Goal: Information Seeking & Learning: Find specific page/section

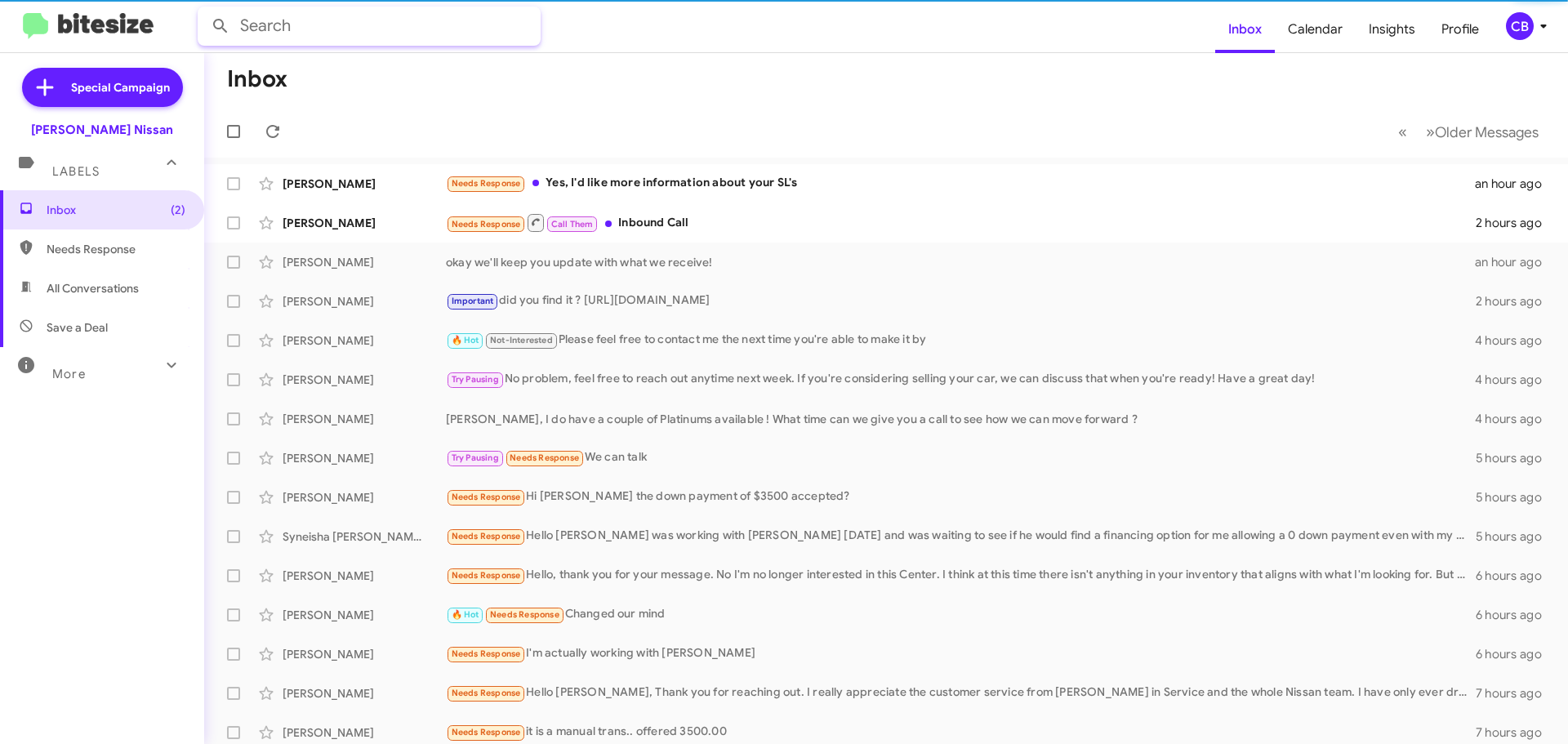
click at [285, 18] on input "text" at bounding box center [369, 26] width 343 height 39
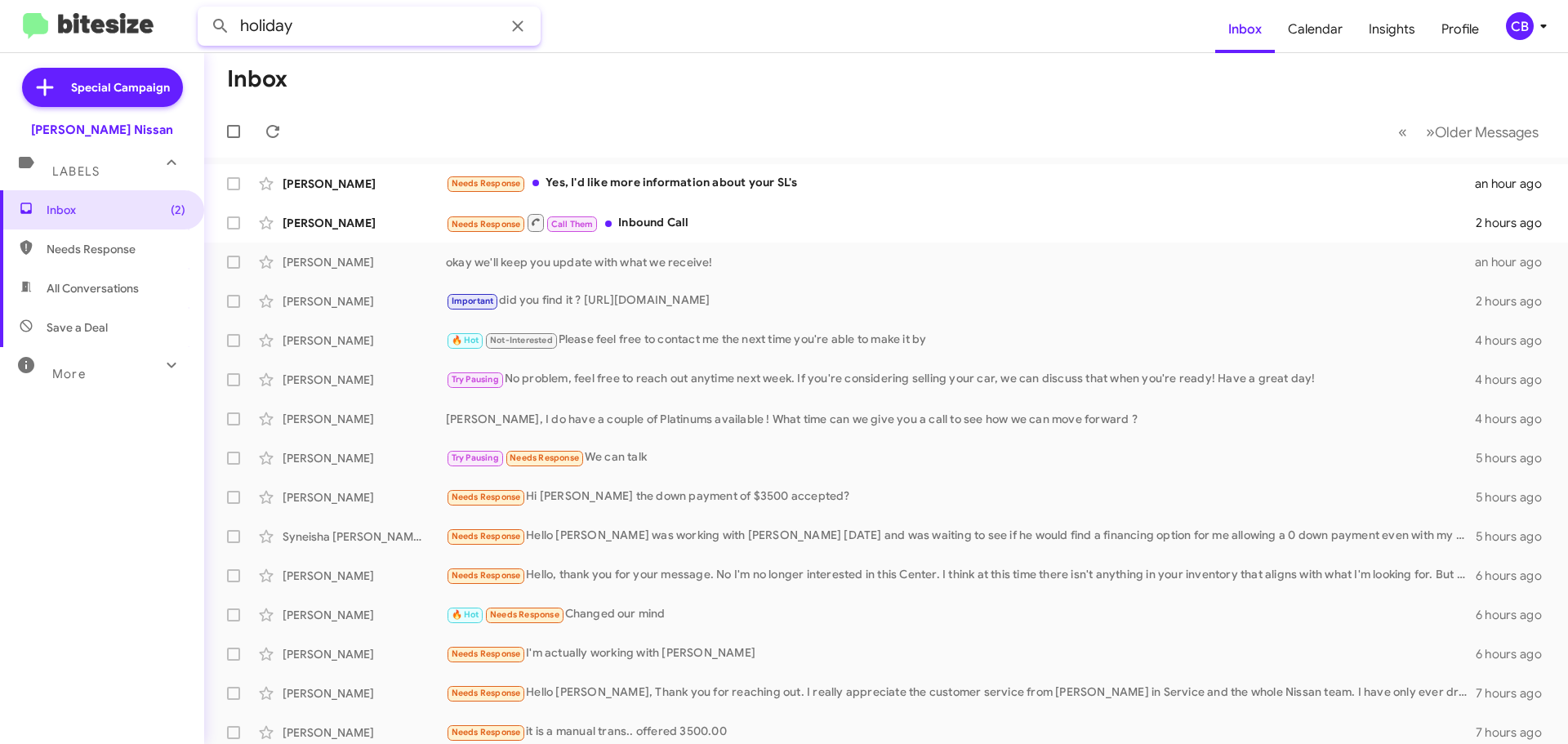
click at [204, 10] on button at bounding box center [220, 26] width 32 height 32
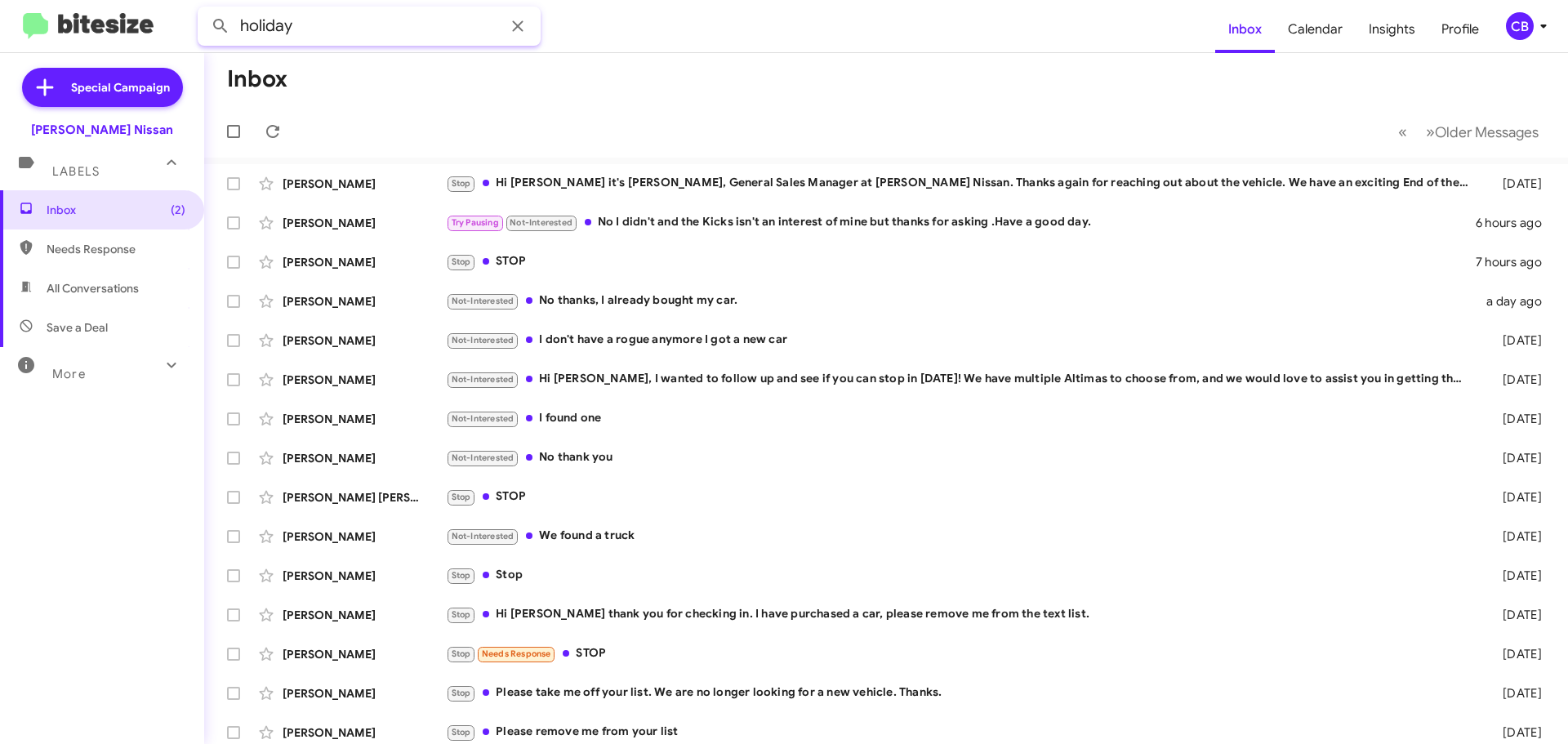
click at [281, 26] on input "holiday" at bounding box center [369, 26] width 343 height 39
type input "[PERSON_NAME]"
click at [204, 10] on button at bounding box center [220, 26] width 32 height 32
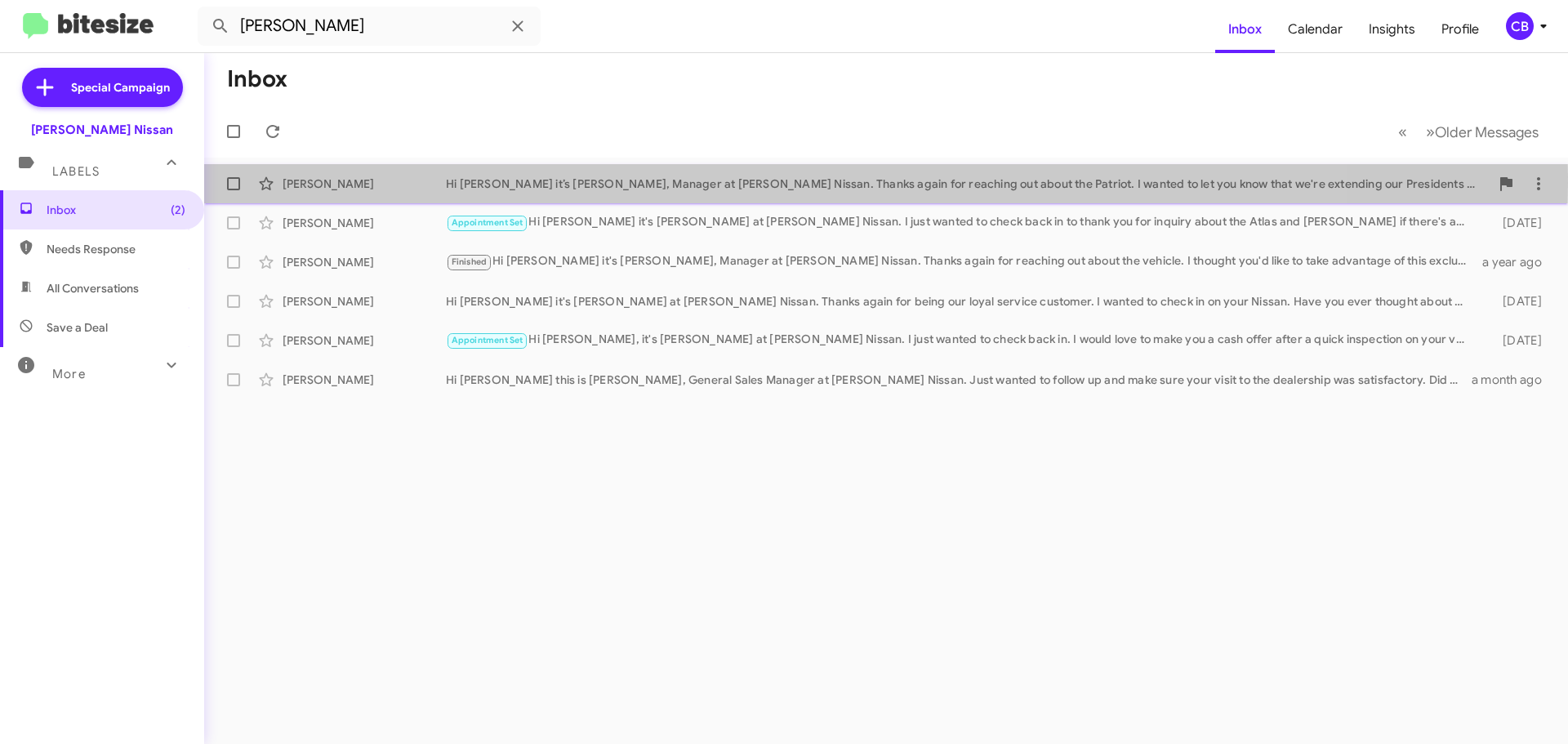
click at [316, 182] on div "[PERSON_NAME]" at bounding box center [364, 183] width 163 height 17
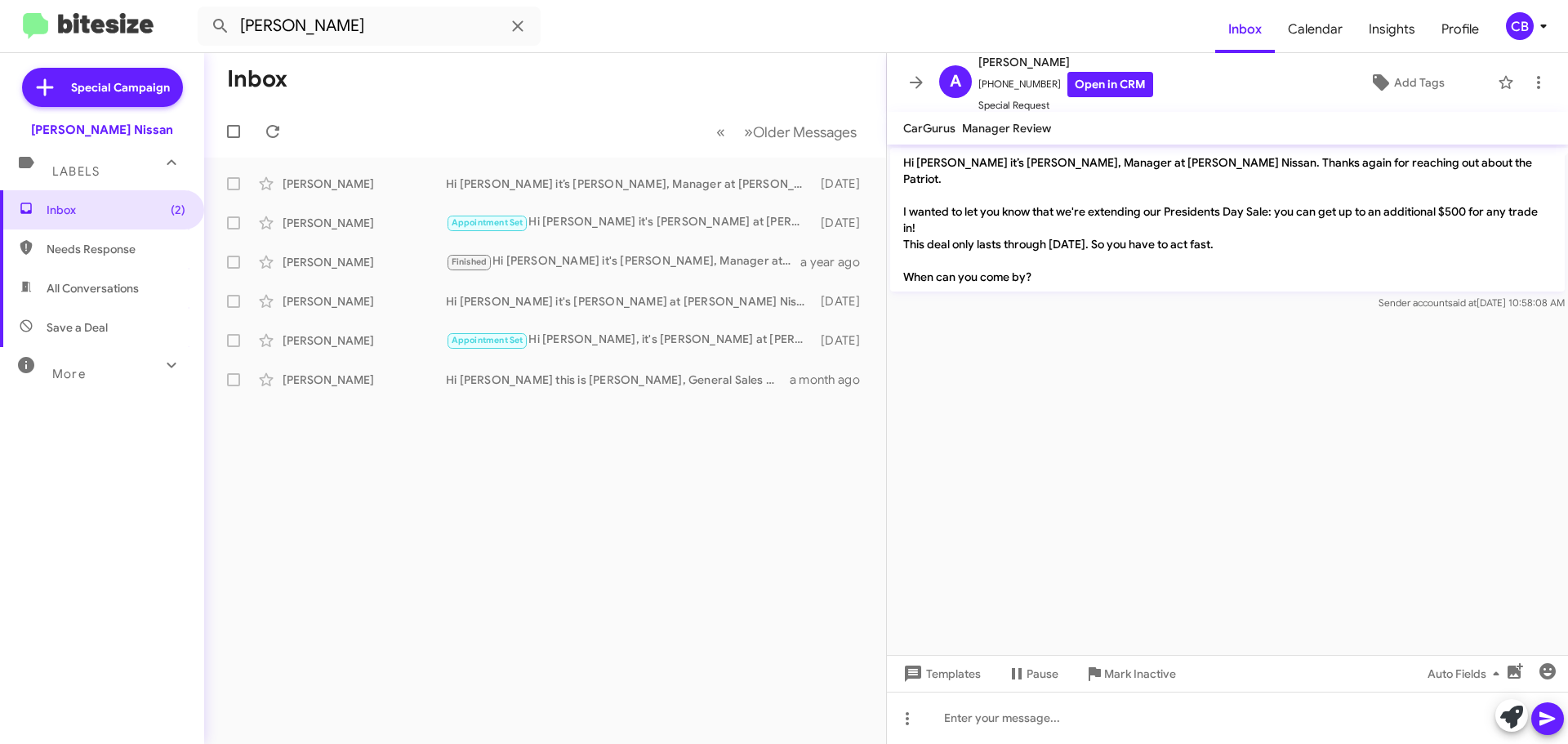
click at [1142, 670] on span "Mark Inactive" at bounding box center [1140, 674] width 72 height 30
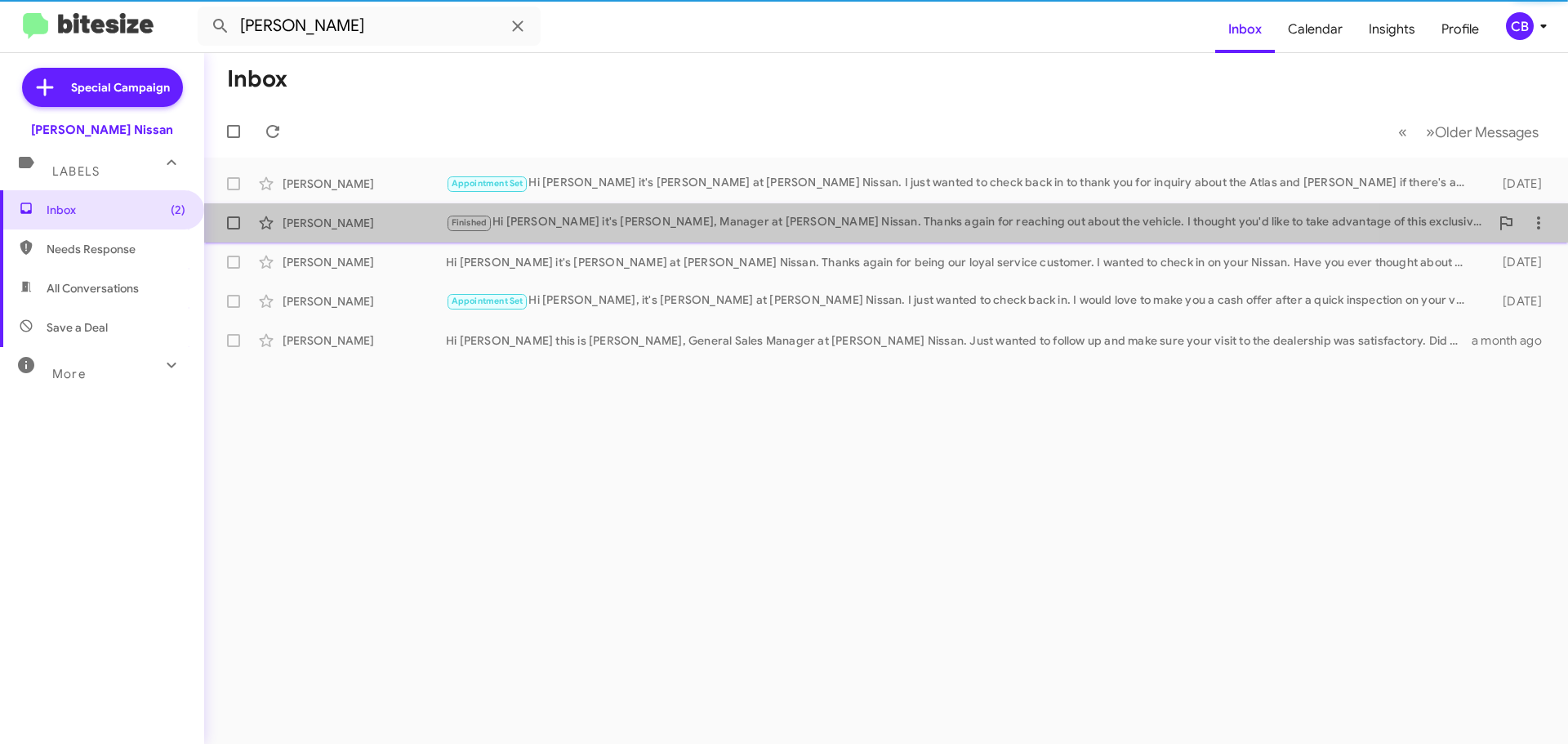
click at [333, 206] on span "[PERSON_NAME] Finished Hi [PERSON_NAME] it's [PERSON_NAME], Manager at [PERSON_…" at bounding box center [885, 222] width 1363 height 39
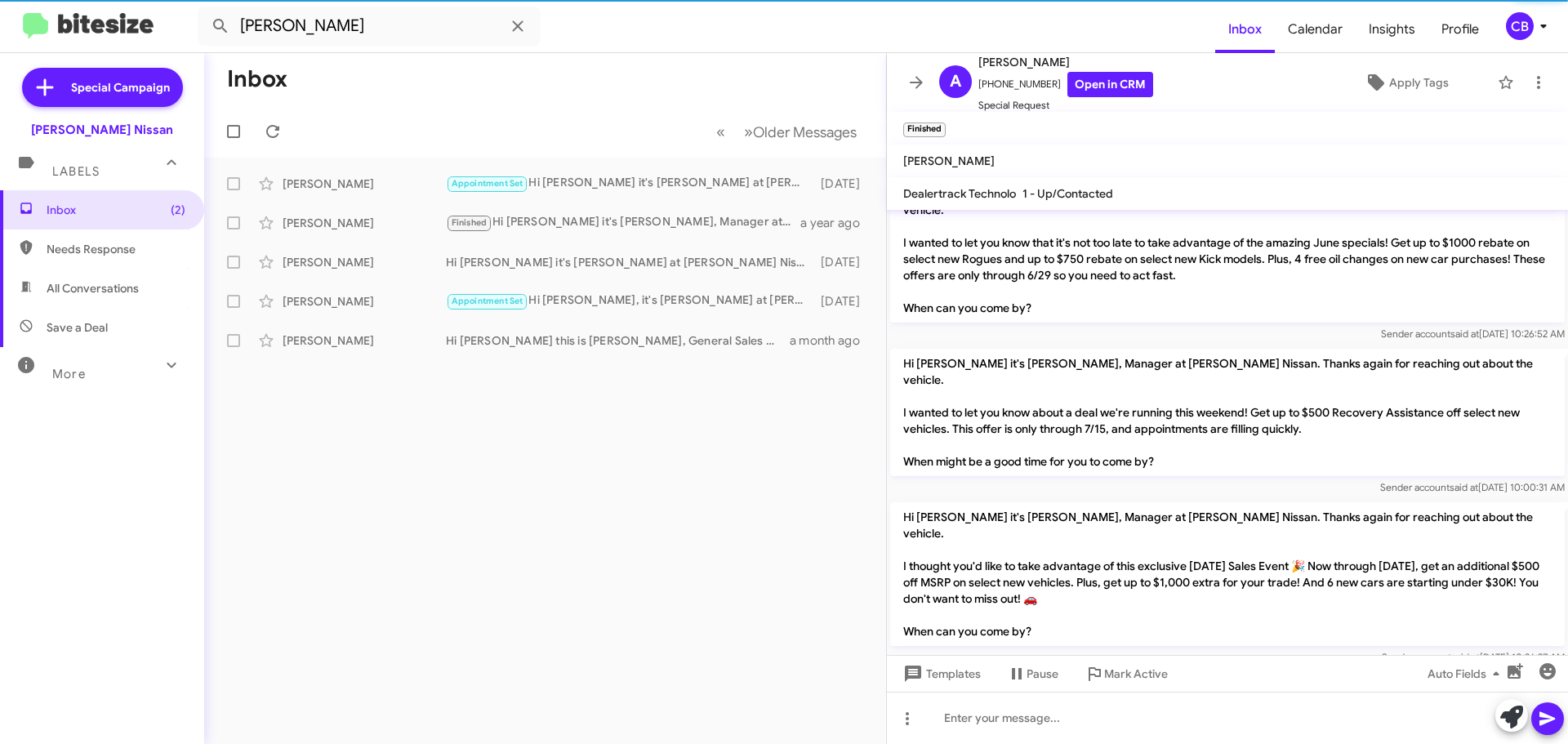
scroll to position [45, 0]
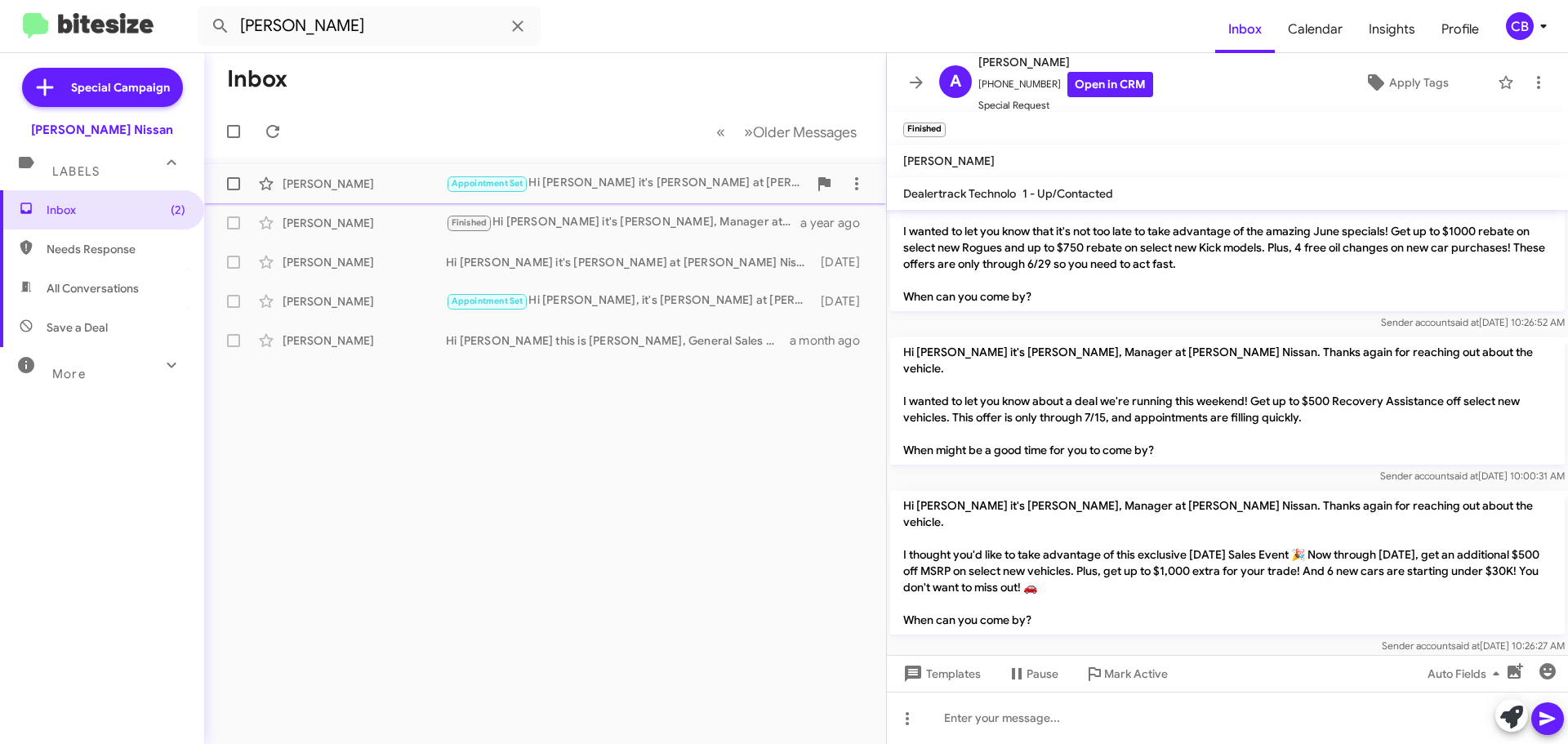
click at [318, 182] on div "[PERSON_NAME]" at bounding box center [364, 183] width 163 height 17
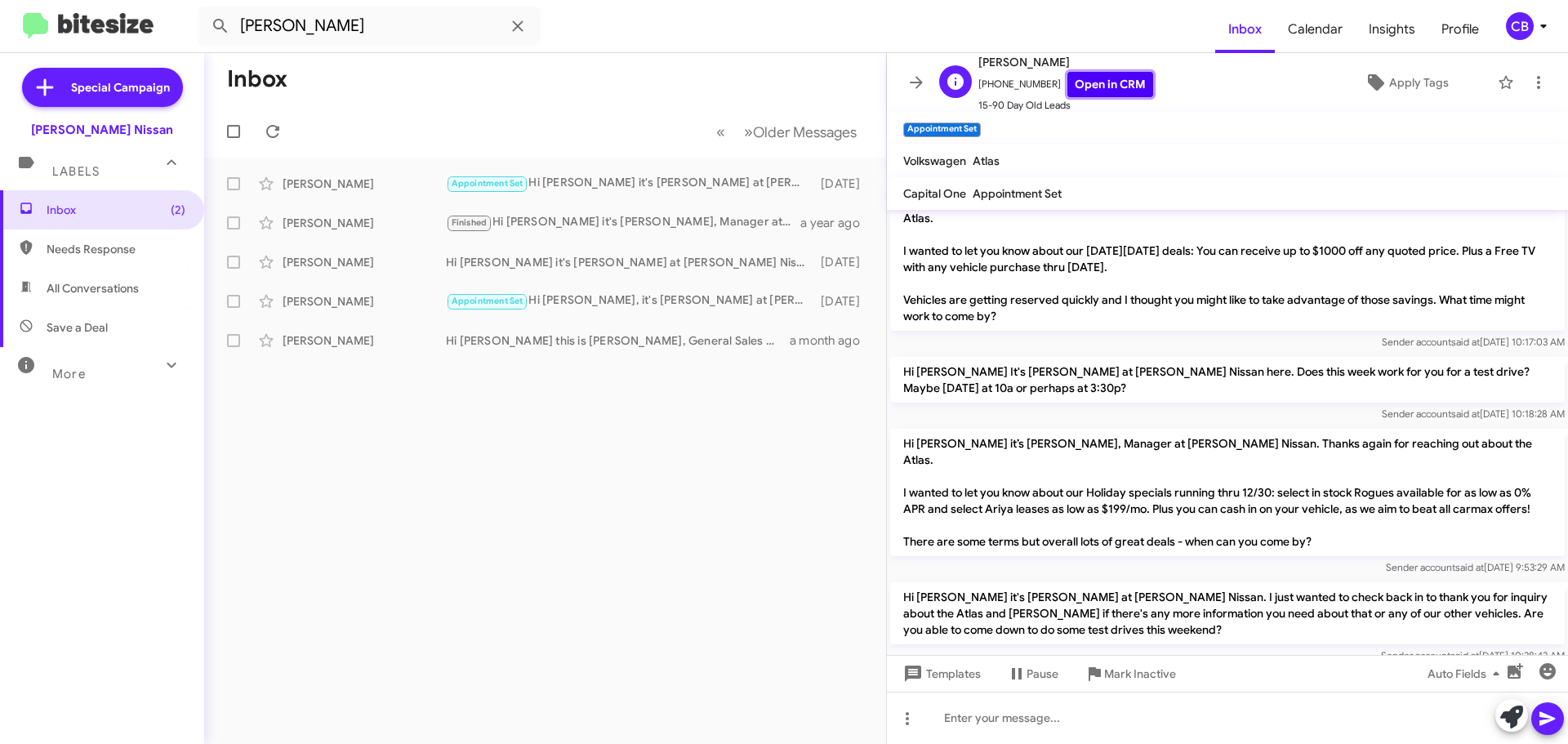
click at [1106, 79] on link "Open in CRM" at bounding box center [1110, 84] width 86 height 25
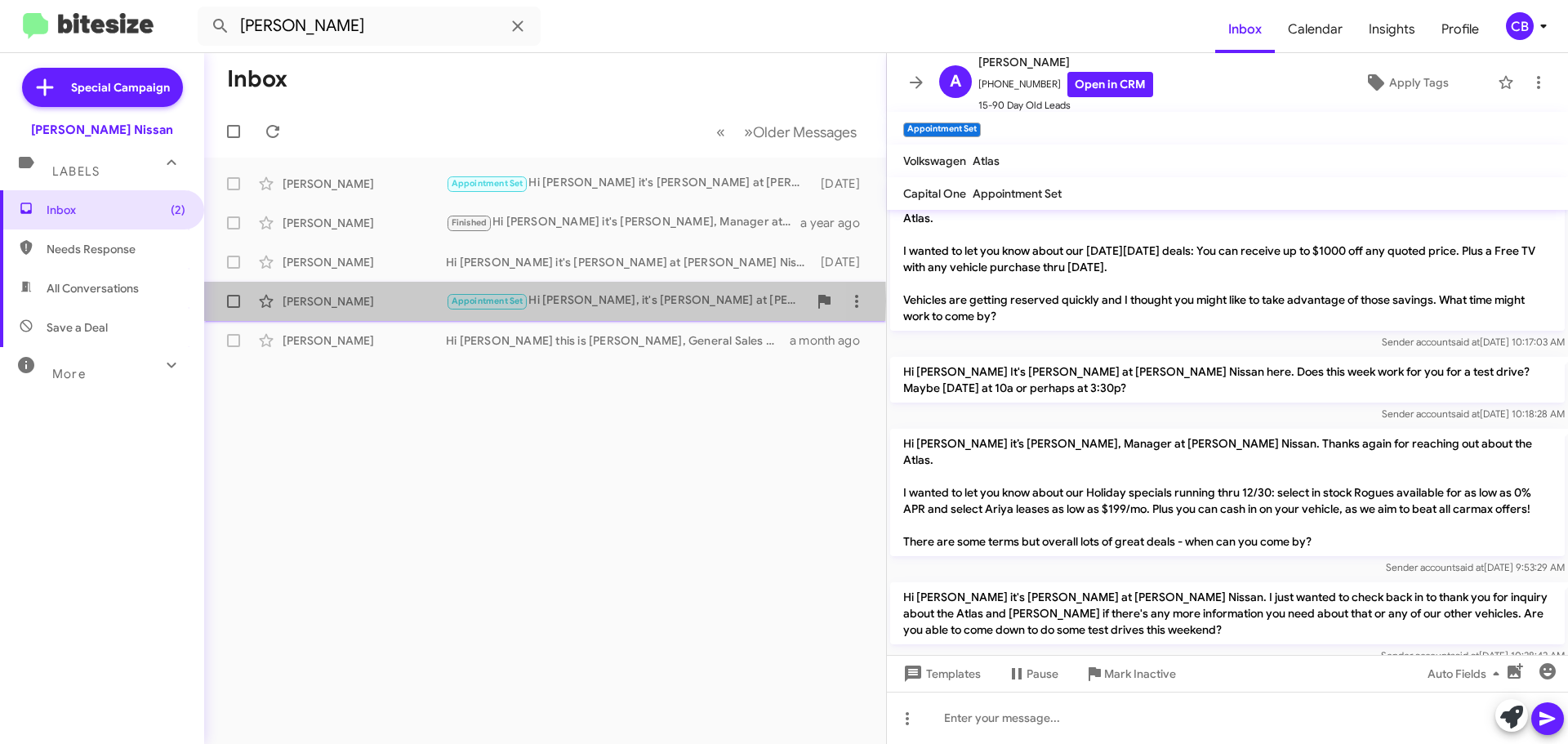
click at [347, 300] on div "[PERSON_NAME]" at bounding box center [364, 301] width 163 height 17
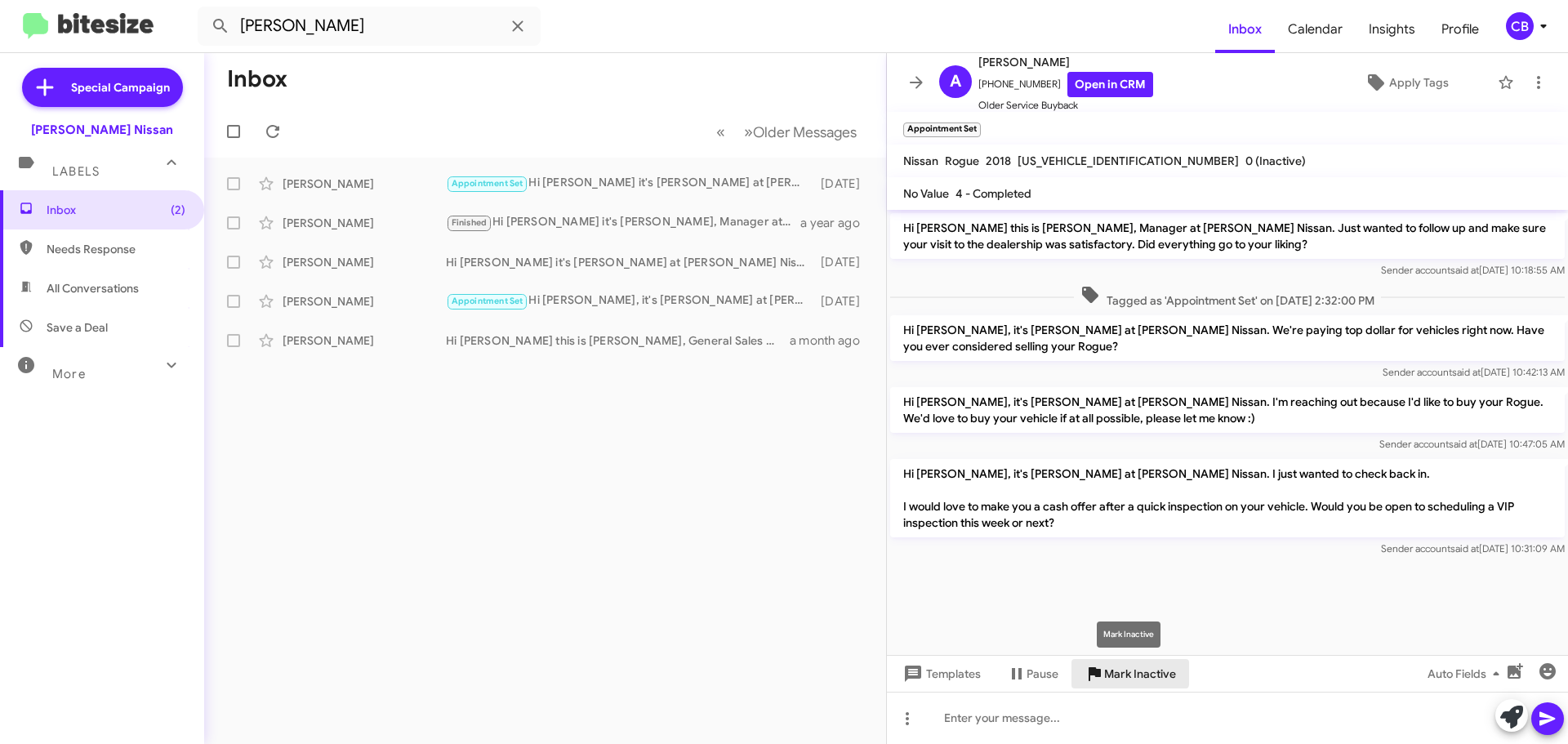
drag, startPoint x: 1099, startPoint y: 668, endPoint x: 1081, endPoint y: 658, distance: 20.6
click at [1098, 668] on icon at bounding box center [1094, 673] width 19 height 19
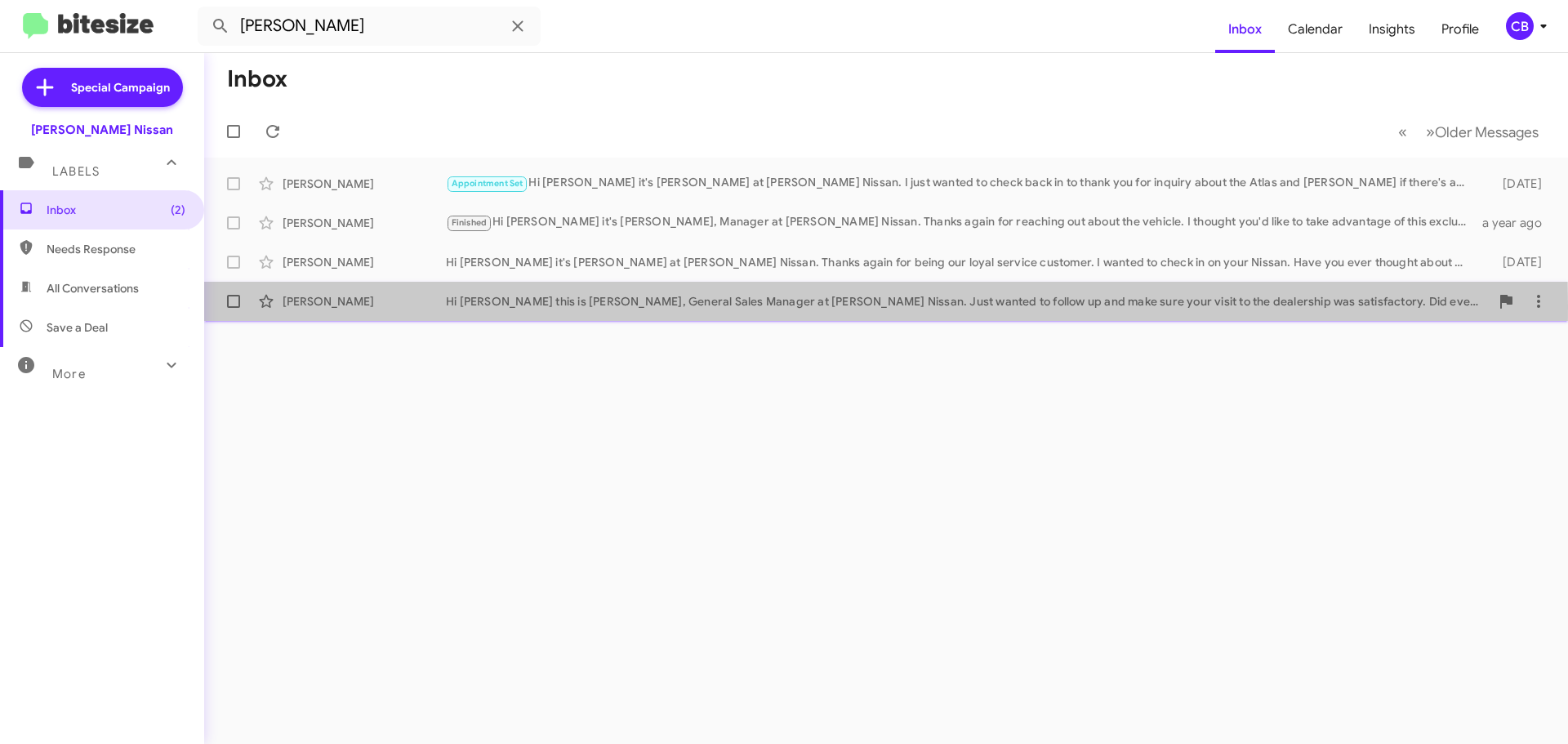
click at [348, 306] on div "[PERSON_NAME]" at bounding box center [364, 301] width 163 height 17
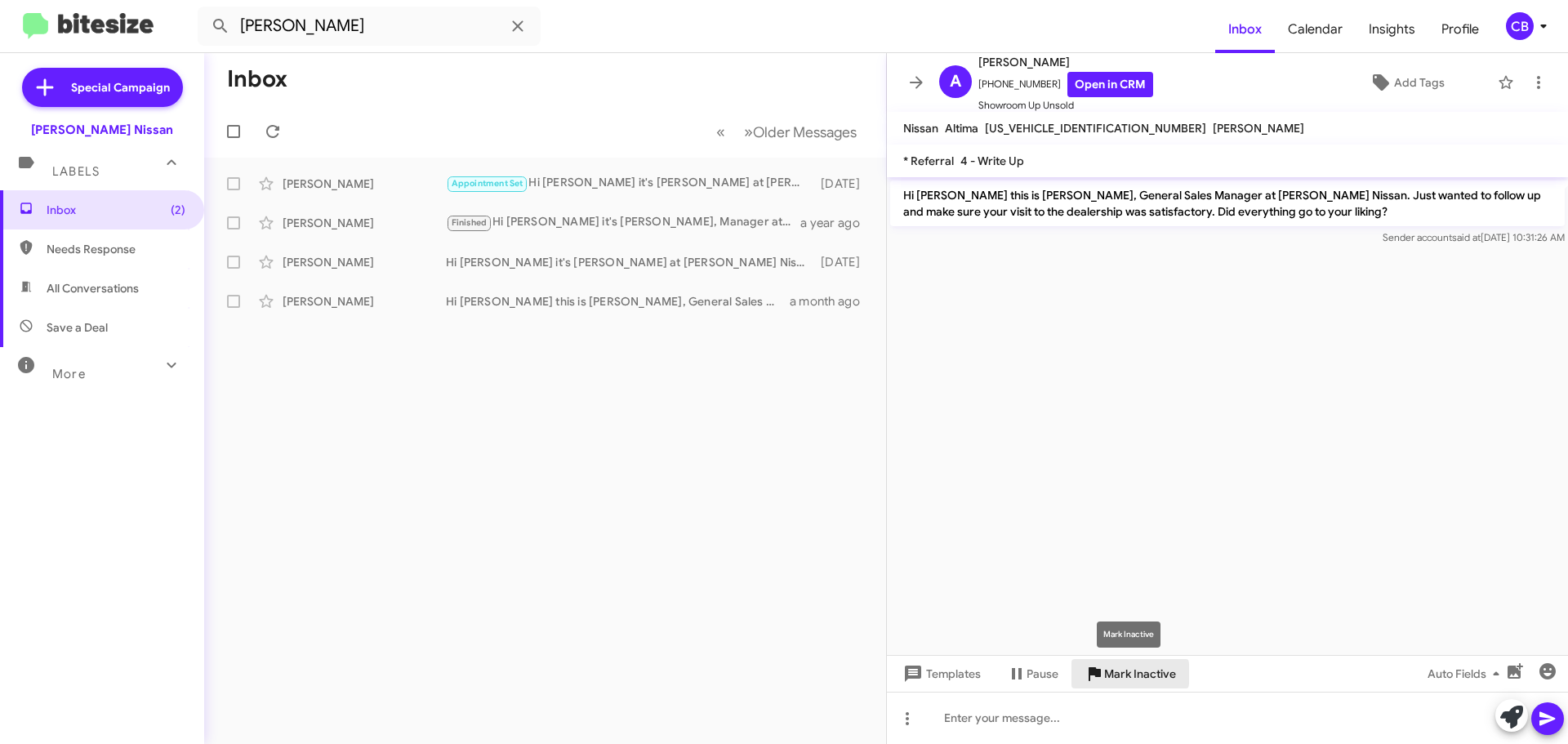
click at [1114, 674] on span "Mark Inactive" at bounding box center [1140, 674] width 72 height 30
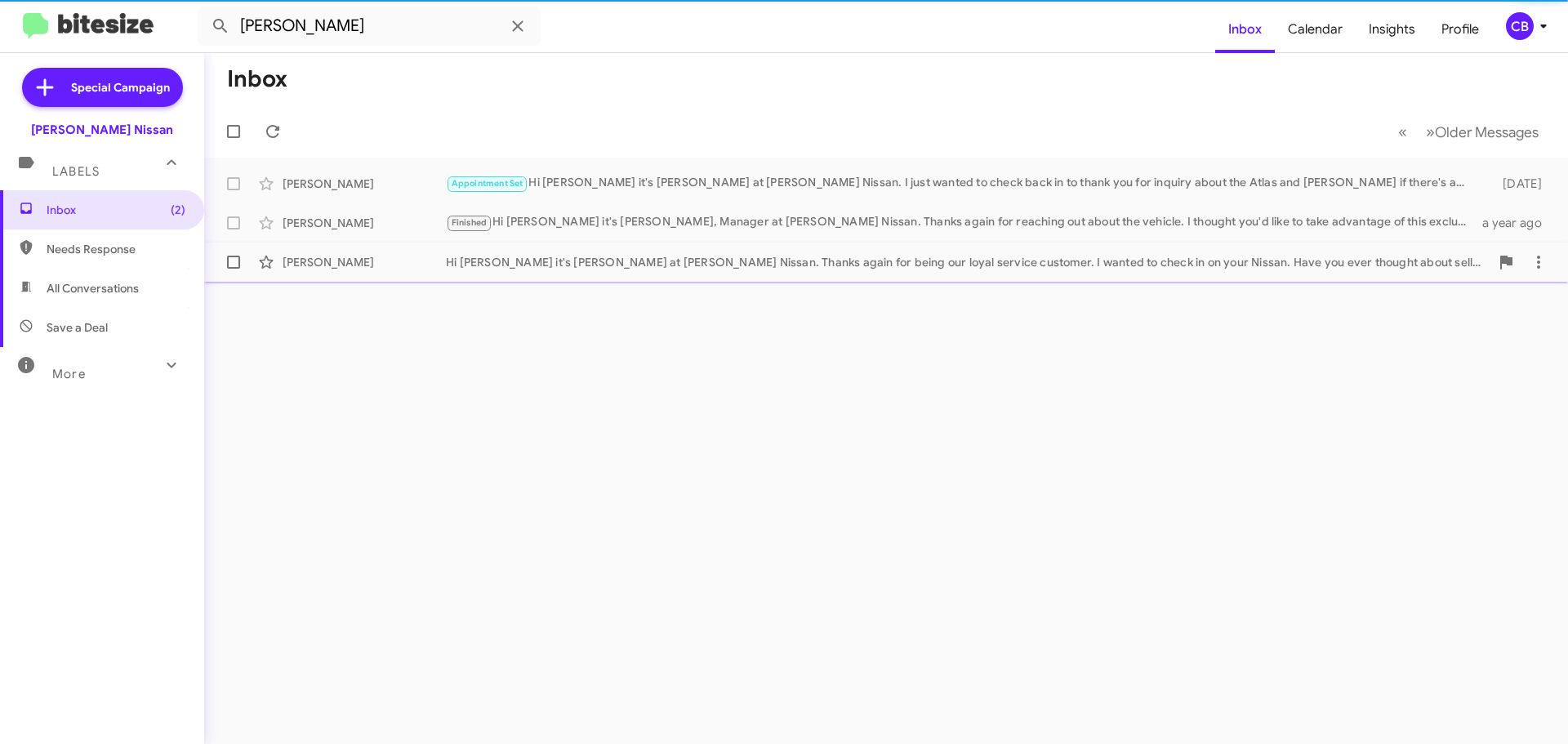
click at [406, 262] on div "[PERSON_NAME]" at bounding box center [364, 262] width 163 height 17
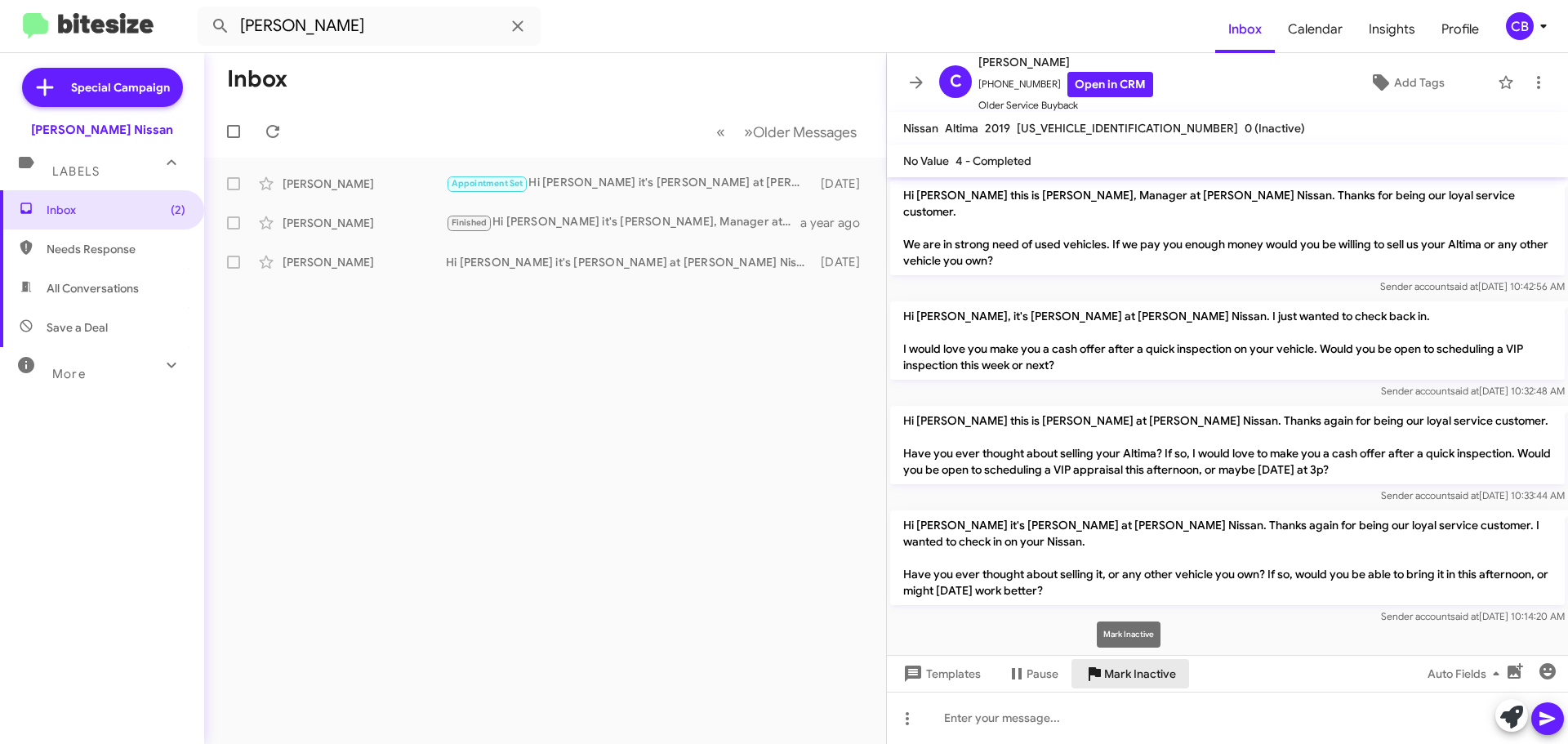
click at [1155, 676] on span "Mark Inactive" at bounding box center [1140, 674] width 72 height 30
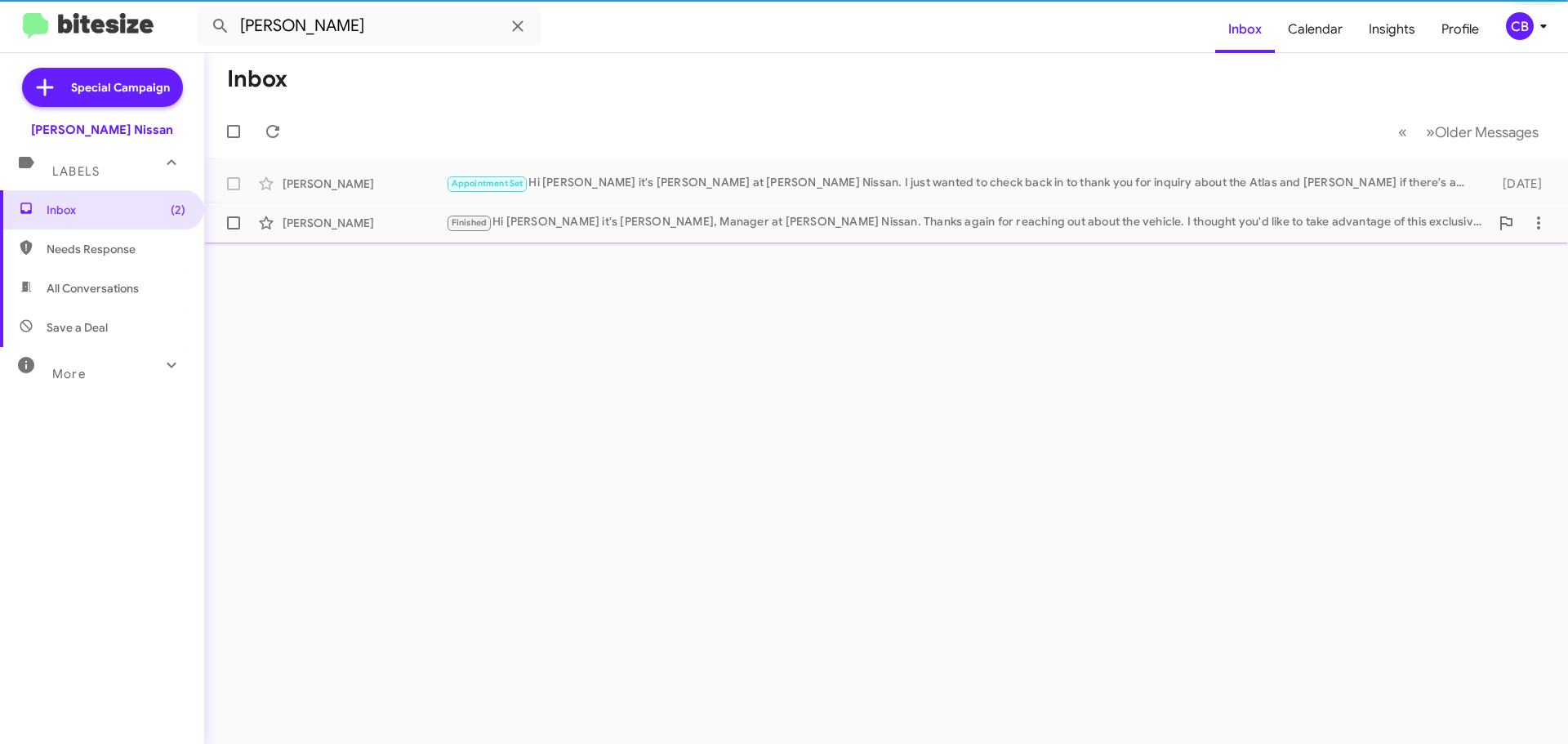
click at [537, 231] on div "Finished Hi [PERSON_NAME] it's [PERSON_NAME], Manager at [PERSON_NAME] Nissan. …" at bounding box center [967, 222] width 1043 height 19
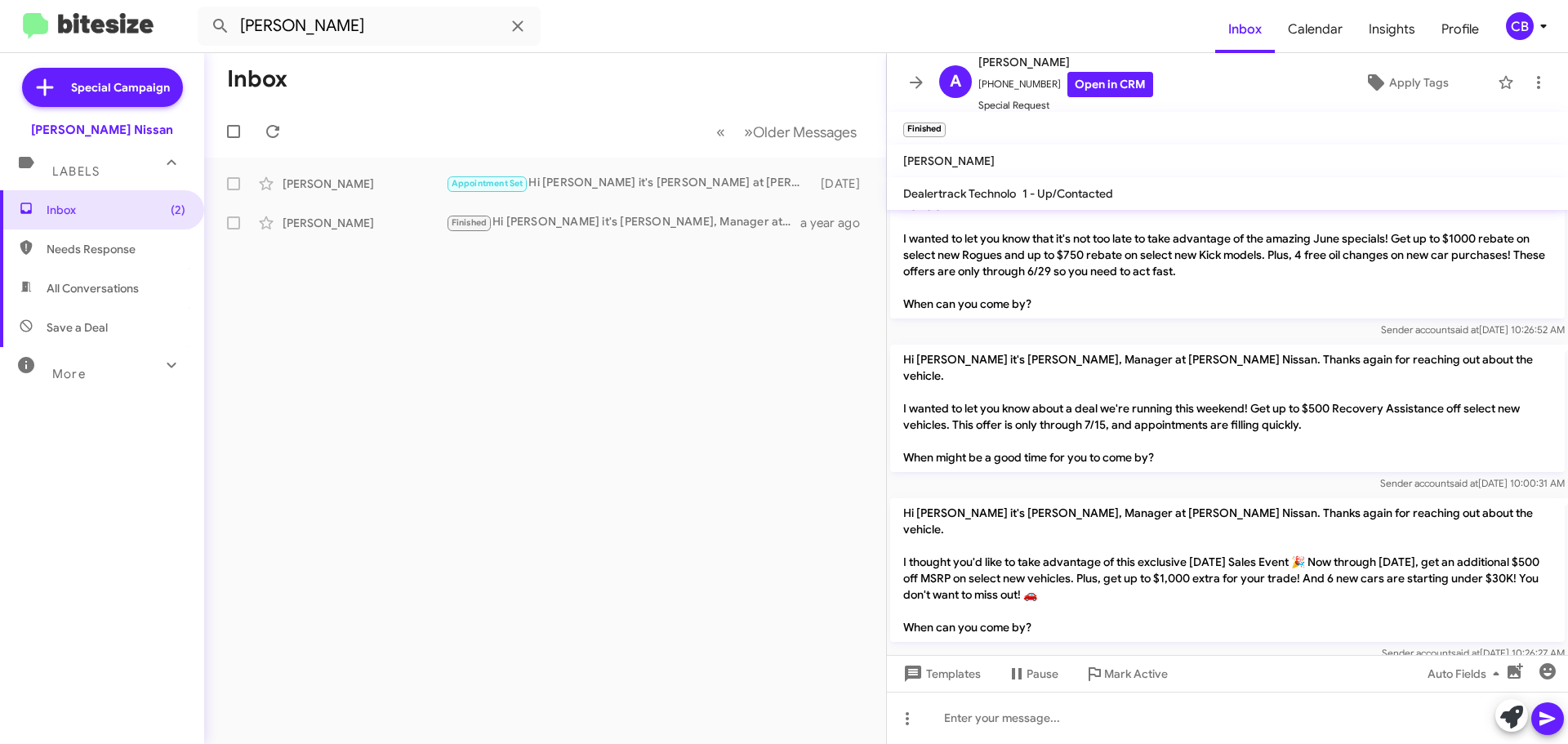
scroll to position [45, 0]
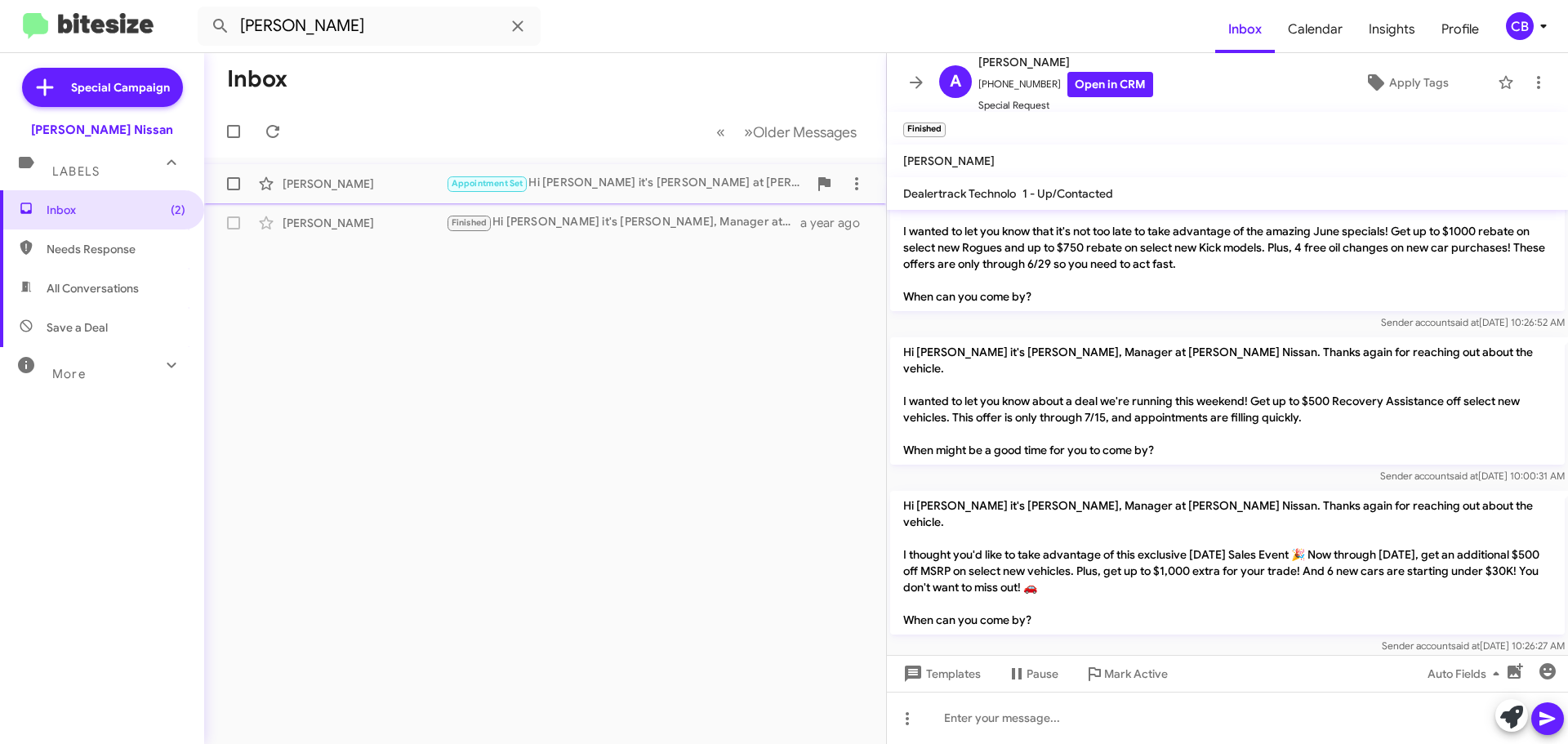
click at [604, 182] on div "Appointment Set Hi [PERSON_NAME] it's [PERSON_NAME] at [PERSON_NAME] Nissan. I …" at bounding box center [626, 183] width 361 height 19
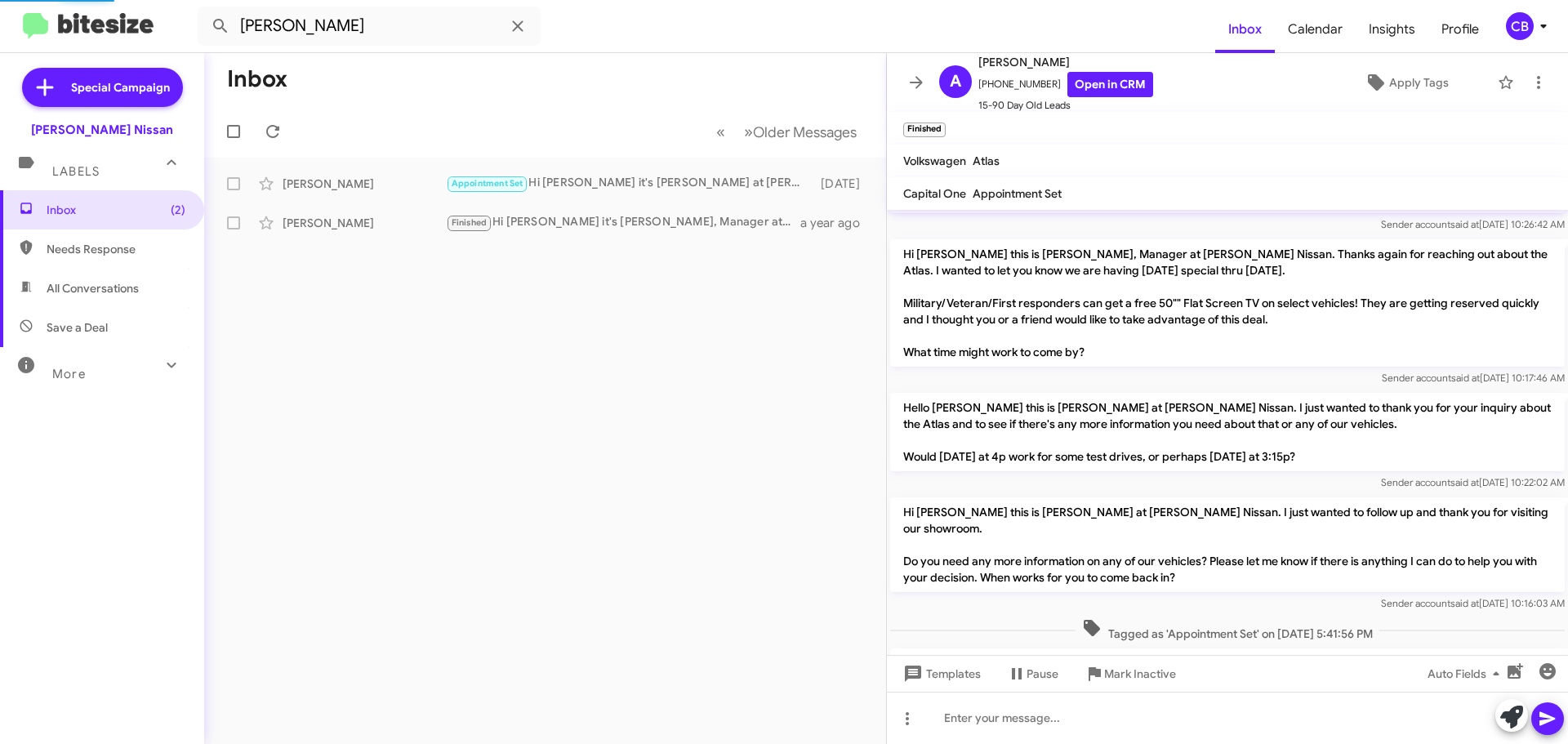
scroll to position [507, 0]
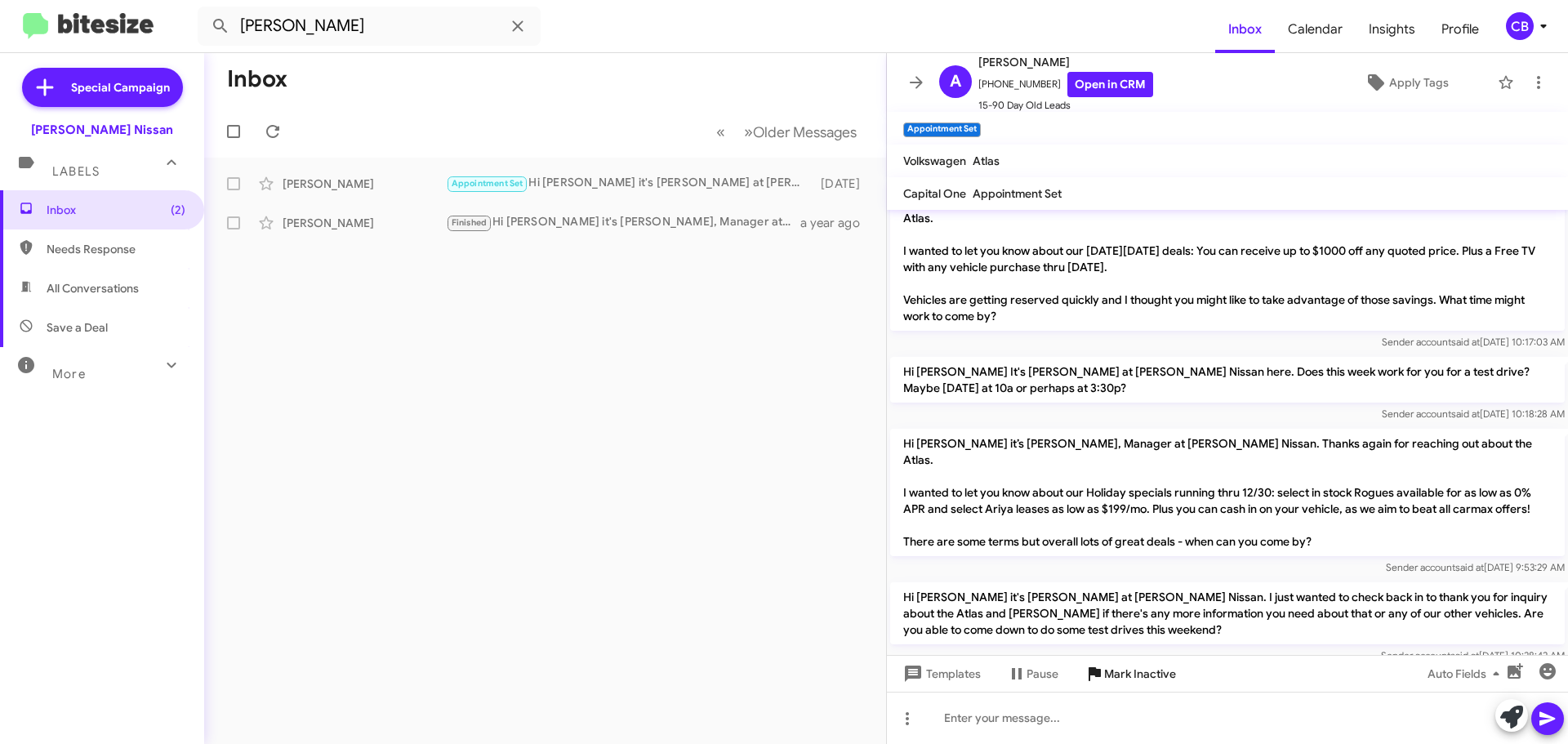
click at [1148, 669] on span "Mark Inactive" at bounding box center [1140, 674] width 72 height 30
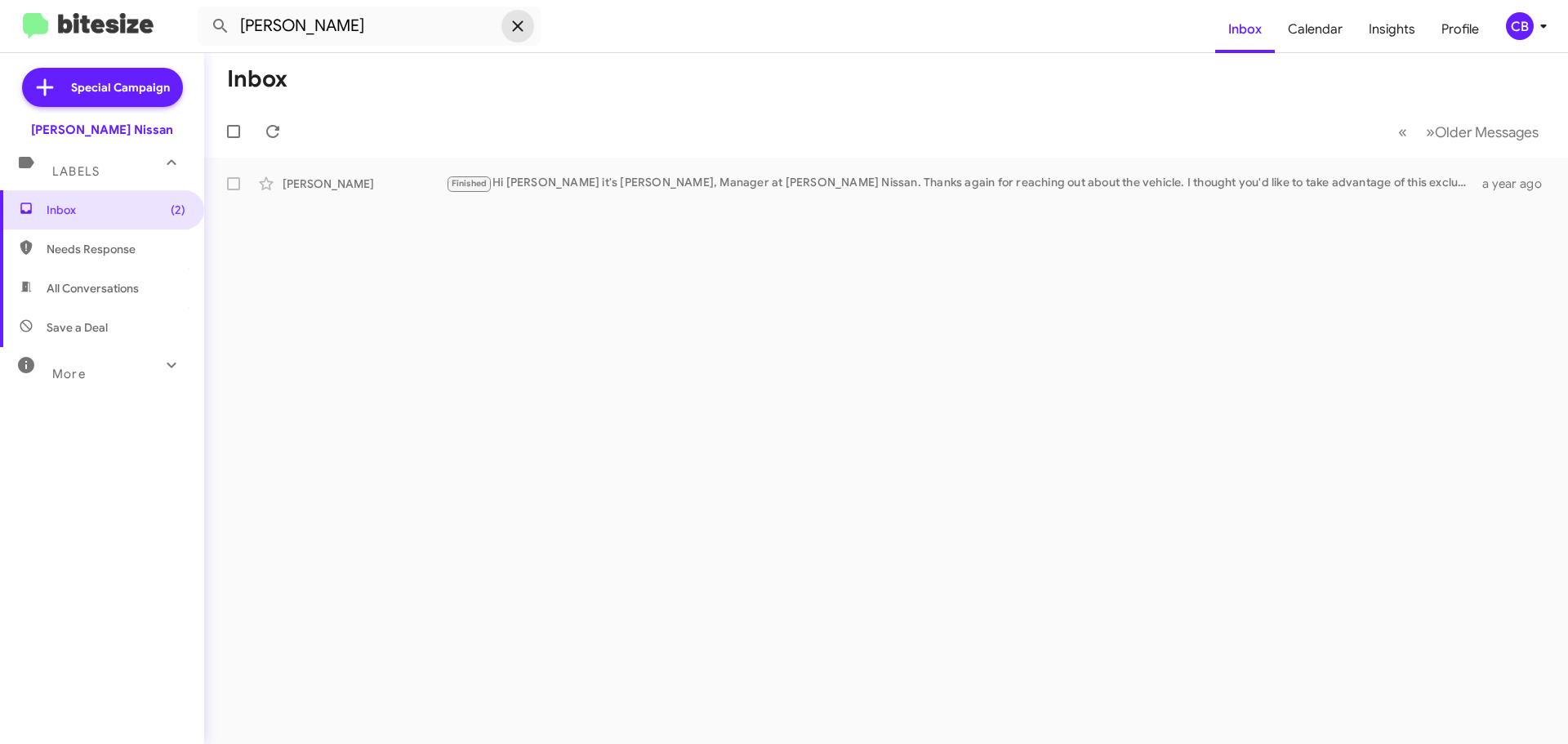
click at [510, 25] on icon at bounding box center [517, 26] width 19 height 19
